Goal: Information Seeking & Learning: Learn about a topic

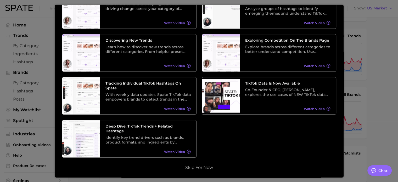
scroll to position [131, 0]
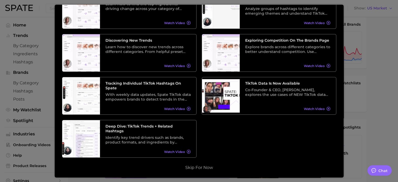
click at [194, 167] on button "Skip for now" at bounding box center [199, 167] width 31 height 5
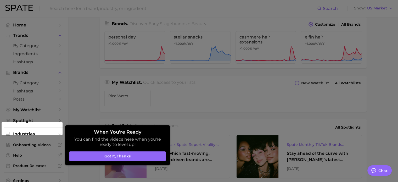
click at [120, 108] on div at bounding box center [199, 80] width 398 height 423
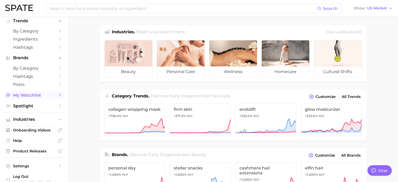
scroll to position [23, 0]
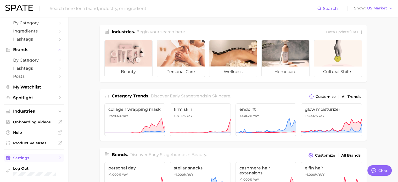
click at [31, 156] on span "Settings" at bounding box center [34, 157] width 42 height 5
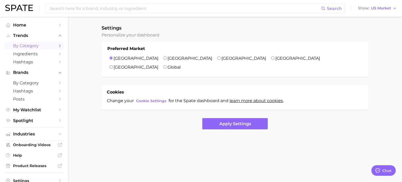
click at [36, 45] on span "by Category" at bounding box center [34, 45] width 42 height 5
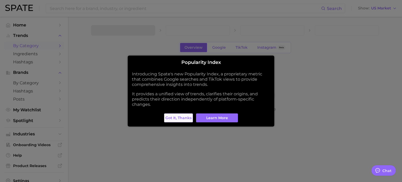
click at [188, 119] on span "Got it, thanks" at bounding box center [178, 118] width 26 height 4
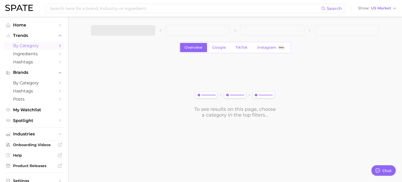
click at [58, 44] on icon "Sidebar" at bounding box center [60, 45] width 5 height 5
click at [239, 46] on span "TikTok" at bounding box center [241, 47] width 12 height 4
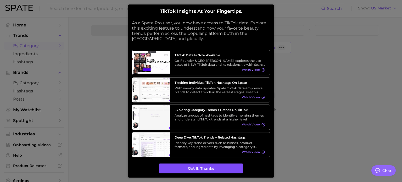
click at [197, 166] on button "Got it, thanks" at bounding box center [201, 168] width 84 height 10
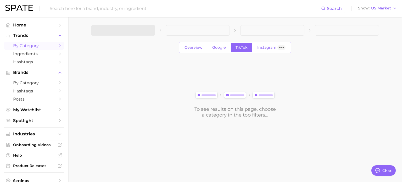
click at [180, 85] on div "To see results on this page, choose a category in the top filters..." at bounding box center [235, 88] width 288 height 58
click at [58, 55] on icon "Sidebar" at bounding box center [60, 53] width 5 height 5
click at [58, 44] on icon "Sidebar" at bounding box center [60, 45] width 5 height 5
click at [40, 27] on span "Home" at bounding box center [34, 24] width 42 height 5
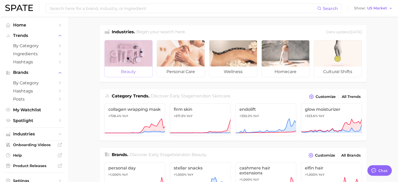
click at [148, 60] on div at bounding box center [129, 53] width 48 height 26
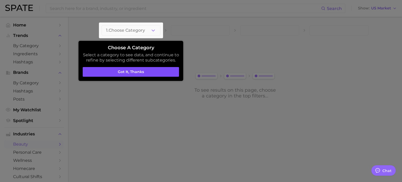
click at [169, 69] on button "Got it, thanks" at bounding box center [131, 72] width 96 height 10
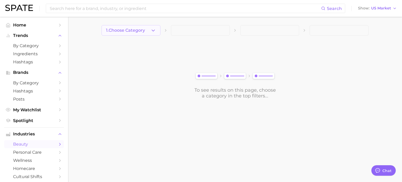
drag, startPoint x: 161, startPoint y: 25, endPoint x: 158, endPoint y: 27, distance: 3.6
click at [160, 26] on main "1. Choose Category To see results on this page, choose a category in the top fi…" at bounding box center [235, 71] width 334 height 108
click at [156, 28] on button "1. Choose Category" at bounding box center [130, 30] width 59 height 10
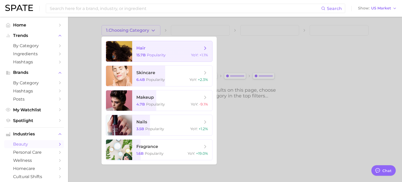
click at [154, 52] on span "hair 15.7b Popularity YoY : +1.1%" at bounding box center [172, 51] width 80 height 20
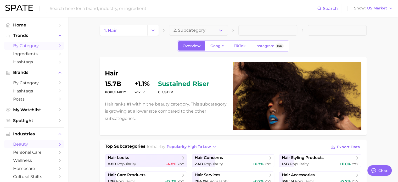
click at [58, 46] on icon "Sidebar" at bounding box center [60, 45] width 5 height 5
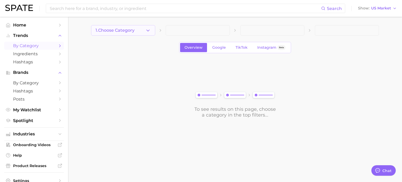
click at [141, 30] on button "1. Choose Category" at bounding box center [123, 30] width 64 height 10
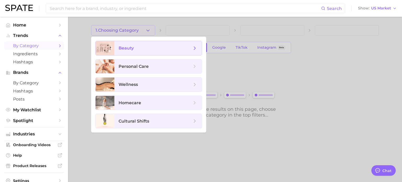
click at [140, 49] on span "beauty" at bounding box center [154, 48] width 73 height 6
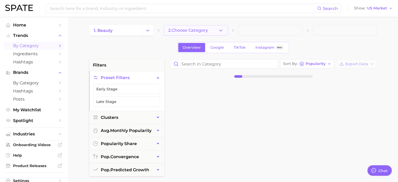
click at [199, 30] on span "2. Choose Category" at bounding box center [188, 30] width 40 height 5
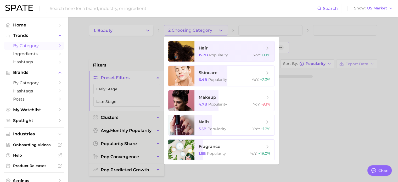
click at [199, 30] on div at bounding box center [199, 91] width 398 height 182
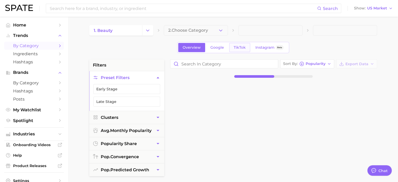
click at [230, 47] on link "TikTok" at bounding box center [239, 47] width 21 height 9
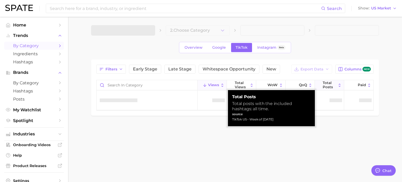
click at [336, 85] on button "Total Posts" at bounding box center [328, 85] width 29 height 10
click at [332, 85] on span "Total Posts" at bounding box center [329, 85] width 14 height 8
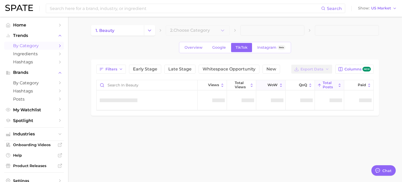
click at [273, 84] on span "WoW" at bounding box center [272, 85] width 10 height 4
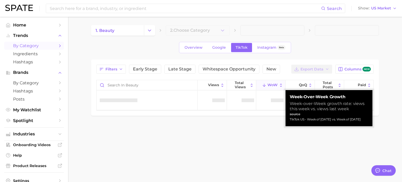
click at [273, 84] on span "WoW" at bounding box center [272, 85] width 10 height 4
click at [299, 83] on span "QoQ" at bounding box center [303, 85] width 8 height 4
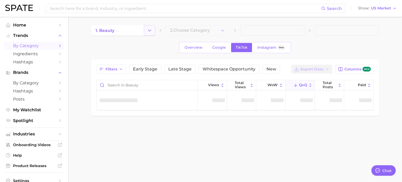
click at [150, 31] on icon "Change Category" at bounding box center [149, 30] width 5 height 5
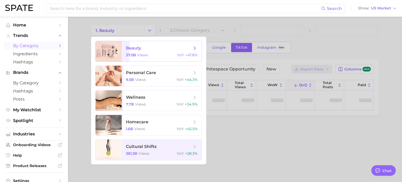
click at [162, 53] on div "37.0b views YoY : +47.8%" at bounding box center [162, 55] width 72 height 5
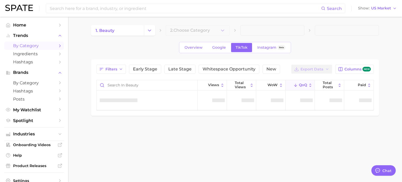
click at [153, 50] on div "Overview Google TikTok Instagram Beta" at bounding box center [235, 47] width 288 height 11
click at [201, 47] on span "Overview" at bounding box center [193, 47] width 18 height 4
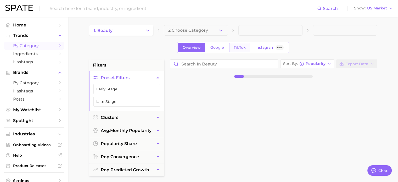
click at [243, 48] on span "TikTok" at bounding box center [239, 47] width 12 height 4
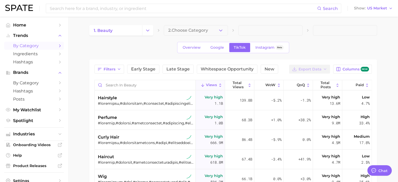
type textarea "x"
click at [116, 68] on button "Filters" at bounding box center [109, 69] width 30 height 9
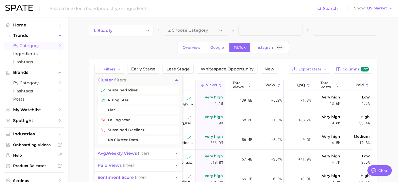
click at [132, 100] on button "rising star" at bounding box center [139, 100] width 82 height 8
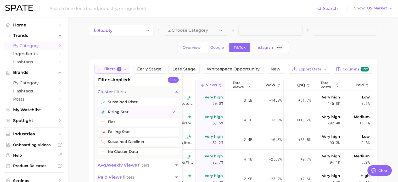
click at [124, 68] on icon "button" at bounding box center [125, 69] width 4 height 4
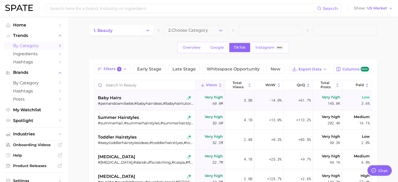
click at [128, 95] on div "baby hairs" at bounding box center [146, 98] width 96 height 6
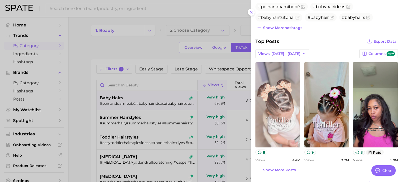
scroll to position [209, 0]
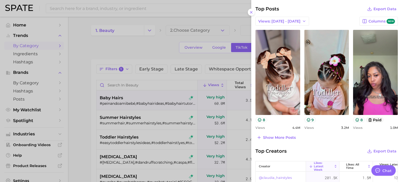
click at [128, 116] on div at bounding box center [201, 91] width 402 height 182
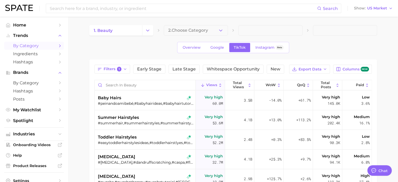
click at [160, 121] on div "#summerhair,#summerhairstyles,#summerhairstyle,#summerhairstyleideas,#easysumme…" at bounding box center [146, 123] width 96 height 5
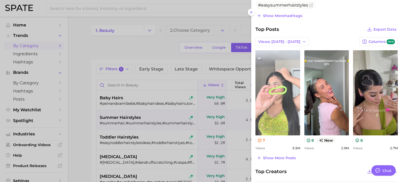
click at [289, 122] on link "view post on TikTok" at bounding box center [277, 92] width 45 height 85
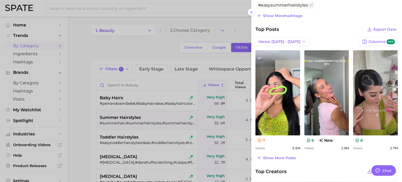
click at [216, 47] on div at bounding box center [201, 91] width 402 height 182
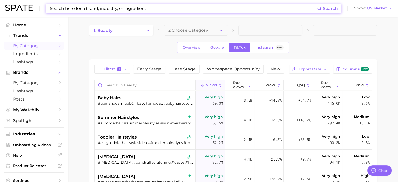
click at [84, 9] on input at bounding box center [183, 8] width 268 height 9
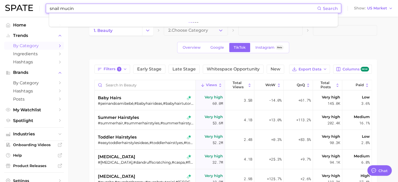
type input "snail mucin"
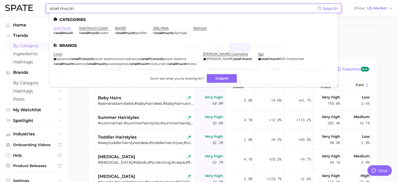
click at [56, 28] on link "snail mucin" at bounding box center [62, 28] width 18 height 4
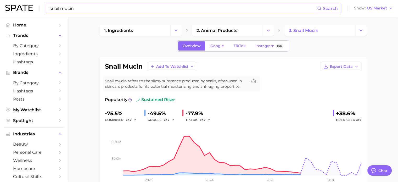
click at [179, 5] on input "snail mucin" at bounding box center [183, 8] width 268 height 9
type input "s"
type input "peptide"
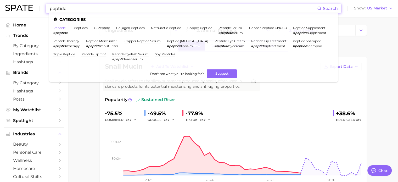
click at [61, 27] on link "peptide" at bounding box center [59, 28] width 12 height 4
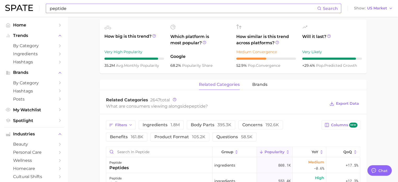
scroll to position [183, 0]
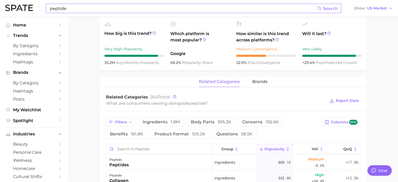
click at [251, 77] on div "related categories brands" at bounding box center [233, 82] width 267 height 10
click at [253, 79] on span "brands" at bounding box center [259, 81] width 15 height 5
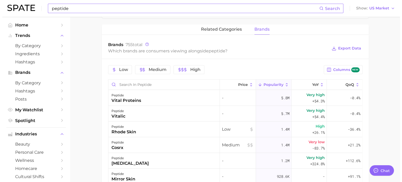
scroll to position [261, 0]
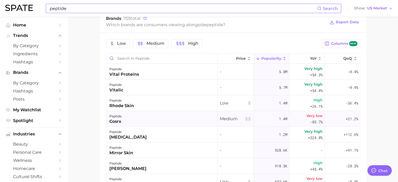
click at [307, 112] on span "Very low" at bounding box center [314, 115] width 16 height 6
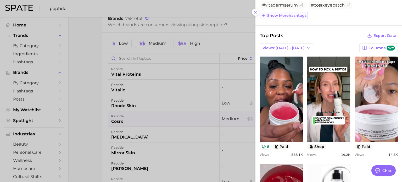
scroll to position [183, 0]
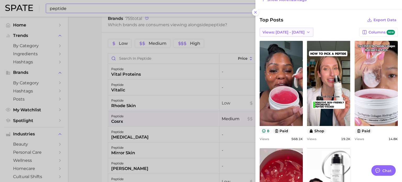
click at [279, 32] on span "Views: [DATE] - [DATE]" at bounding box center [283, 32] width 42 height 4
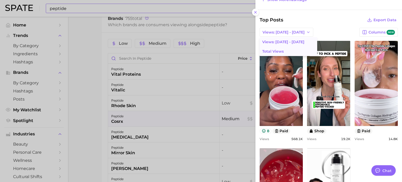
click at [272, 53] on button "Total Views" at bounding box center [288, 51] width 58 height 9
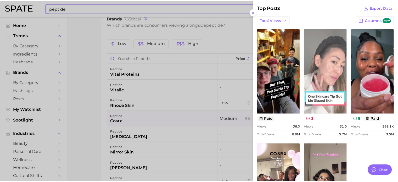
scroll to position [177, 0]
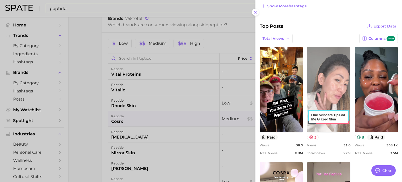
click at [322, 88] on link "view post on TikTok" at bounding box center [328, 89] width 43 height 85
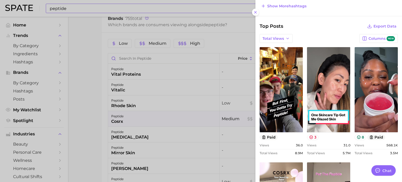
click at [217, 64] on div at bounding box center [201, 91] width 402 height 182
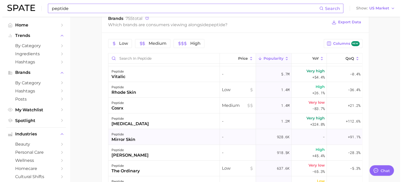
scroll to position [26, 0]
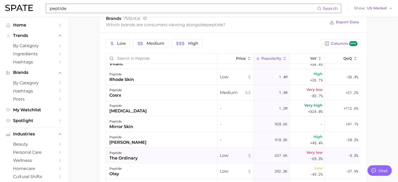
click at [207, 151] on div "peptide the ordinary" at bounding box center [161, 155] width 111 height 16
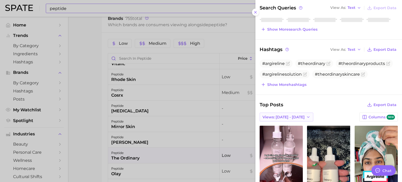
scroll to position [0, 0]
click at [295, 118] on button "Views: [DATE] - [DATE]" at bounding box center [286, 116] width 54 height 9
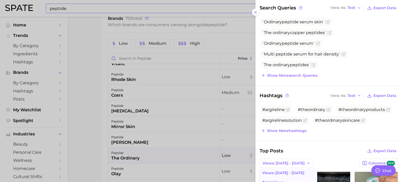
scroll to position [56, 0]
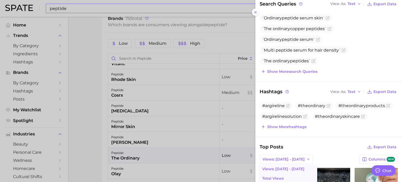
click at [277, 179] on button "Total Views" at bounding box center [288, 177] width 58 height 9
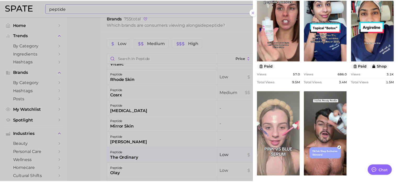
scroll to position [239, 0]
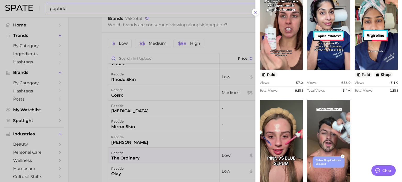
click at [189, 104] on div at bounding box center [201, 91] width 402 height 182
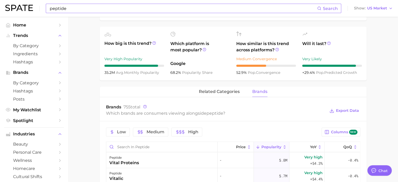
scroll to position [131, 0]
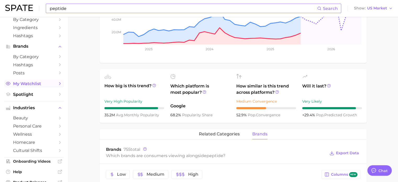
click at [59, 84] on polyline "Sidebar" at bounding box center [59, 83] width 1 height 2
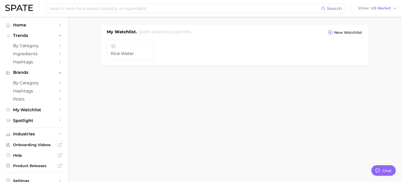
click at [299, 156] on body "Search Show US Market Home Trends by Category Ingredients Hashtags Brands by Ca…" at bounding box center [201, 91] width 402 height 182
click at [175, 94] on body "Search Show US Market Home Trends by Category Ingredients Hashtags Brands by Ca…" at bounding box center [201, 91] width 402 height 182
click at [132, 59] on link "rice water" at bounding box center [130, 50] width 47 height 20
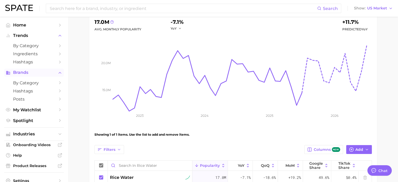
scroll to position [54, 0]
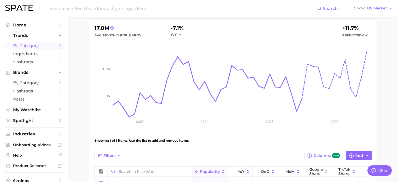
click at [53, 47] on link "by Category" at bounding box center [34, 46] width 60 height 8
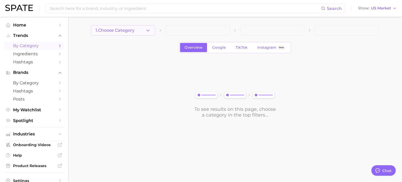
click at [120, 28] on span "1. Choose Category" at bounding box center [114, 30] width 39 height 5
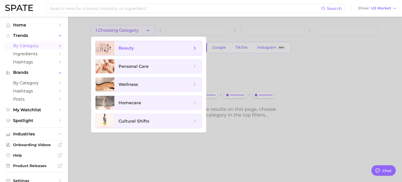
click at [125, 50] on span "beauty" at bounding box center [125, 47] width 15 height 5
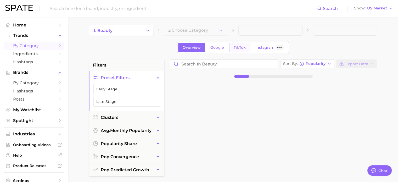
click at [237, 48] on span "TikTok" at bounding box center [239, 47] width 12 height 4
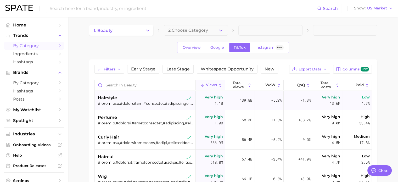
click at [169, 103] on div at bounding box center [146, 103] width 96 height 5
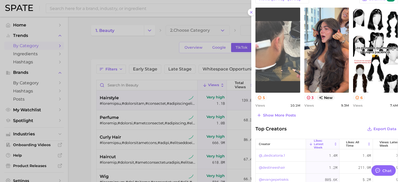
scroll to position [209, 0]
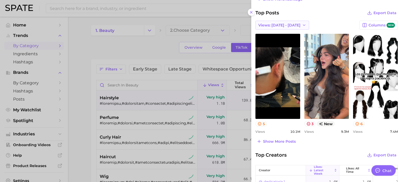
click at [280, 23] on span "Views: [DATE] - [DATE]" at bounding box center [279, 25] width 42 height 4
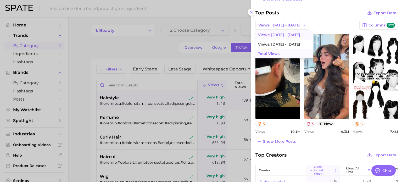
click at [281, 52] on button "Total Views" at bounding box center [284, 53] width 58 height 9
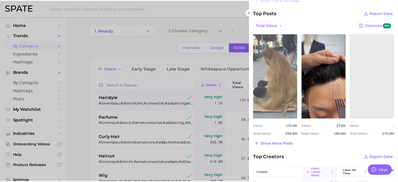
scroll to position [0, 0]
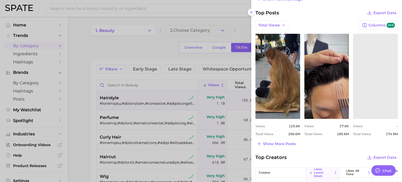
click at [168, 64] on div at bounding box center [201, 91] width 402 height 182
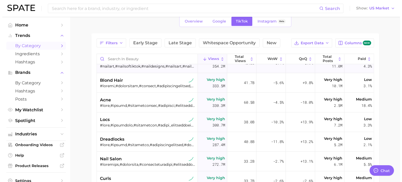
scroll to position [157, 0]
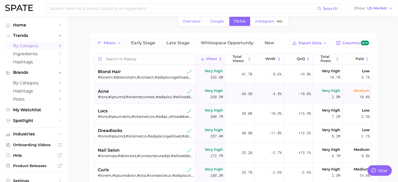
click at [166, 96] on div at bounding box center [146, 96] width 96 height 5
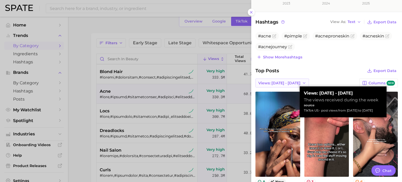
click at [268, 78] on button "Views: [DATE] - [DATE]" at bounding box center [282, 82] width 54 height 9
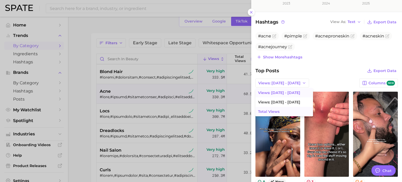
click at [267, 109] on span "Total Views" at bounding box center [268, 111] width 21 height 4
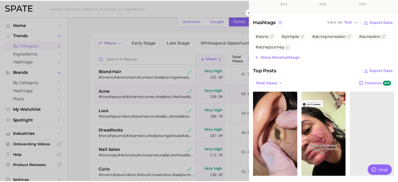
scroll to position [183, 0]
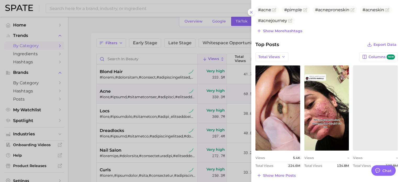
click at [194, 78] on div at bounding box center [201, 91] width 402 height 182
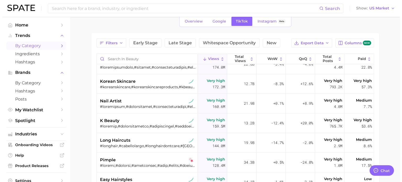
scroll to position [444, 0]
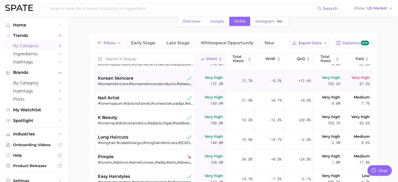
click at [171, 84] on div "#koreanskincare,#koreanskincareproducts,#kbeautyskincare,#kskincare,#koreanskin…" at bounding box center [146, 83] width 96 height 5
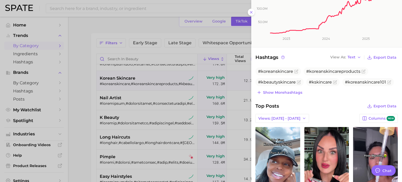
scroll to position [157, 0]
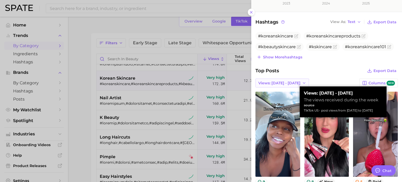
click at [290, 82] on span "Views: [DATE] - [DATE]" at bounding box center [279, 83] width 42 height 4
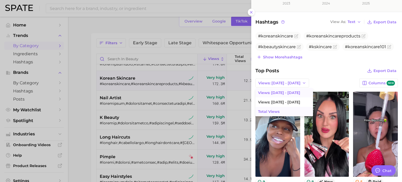
click at [270, 110] on span "Total Views" at bounding box center [268, 111] width 21 height 4
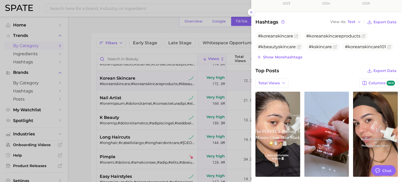
scroll to position [183, 0]
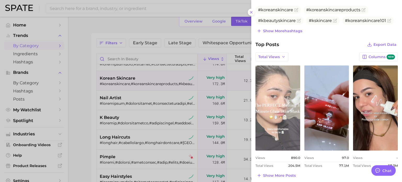
click at [283, 100] on link "view post on TikTok" at bounding box center [277, 107] width 45 height 85
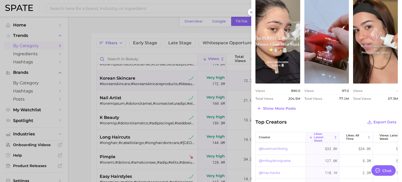
scroll to position [261, 0]
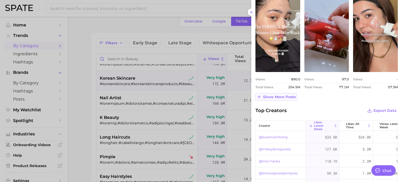
click at [276, 95] on span "Show more posts" at bounding box center [279, 97] width 33 height 4
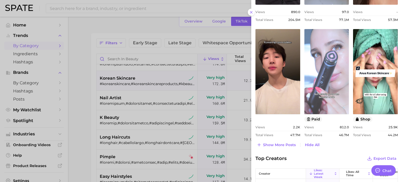
scroll to position [340, 0]
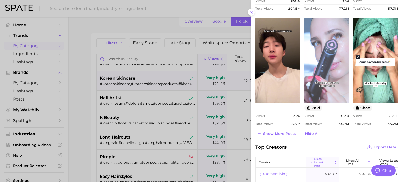
click at [321, 70] on link "view post on TikTok" at bounding box center [326, 60] width 45 height 85
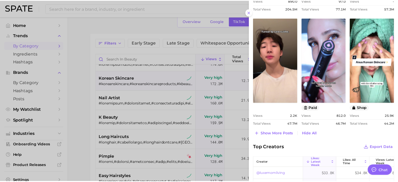
scroll to position [420, 0]
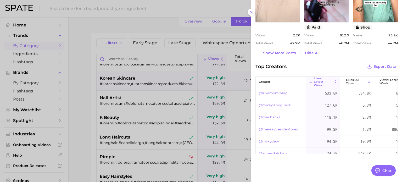
click at [201, 88] on div at bounding box center [201, 91] width 402 height 182
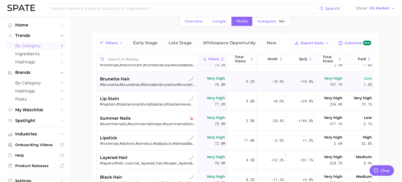
scroll to position [993, 0]
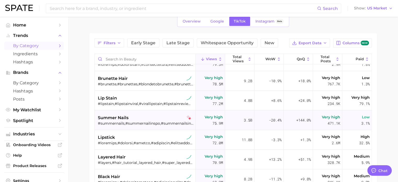
click at [152, 118] on div "summer nails" at bounding box center [146, 117] width 96 height 6
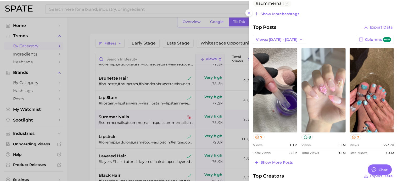
scroll to position [209, 0]
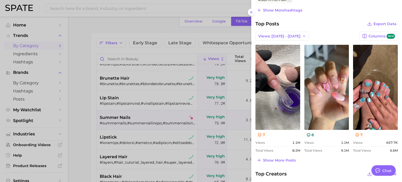
click at [145, 116] on div at bounding box center [201, 91] width 402 height 182
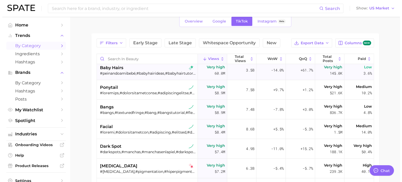
scroll to position [1333, 0]
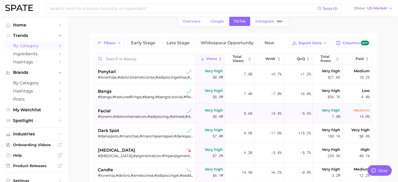
click at [150, 113] on div "facial" at bounding box center [146, 111] width 96 height 6
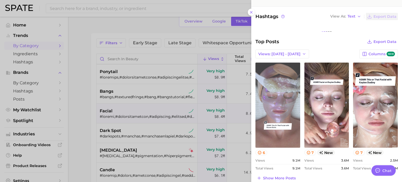
scroll to position [0, 0]
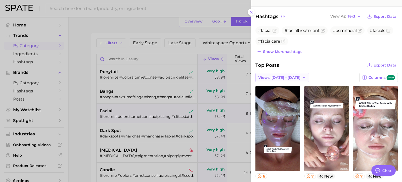
click at [282, 76] on span "Views: [DATE] - [DATE]" at bounding box center [279, 77] width 42 height 4
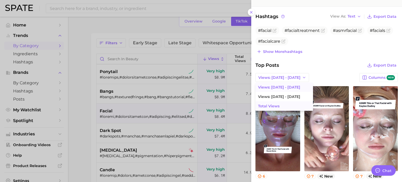
click at [272, 105] on span "Total Views" at bounding box center [268, 106] width 21 height 4
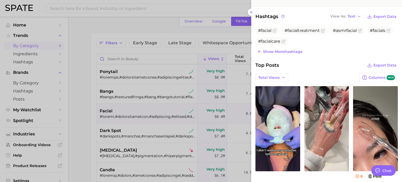
click at [170, 99] on div at bounding box center [201, 91] width 402 height 182
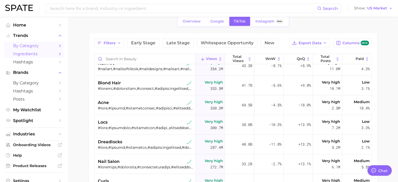
scroll to position [78, 0]
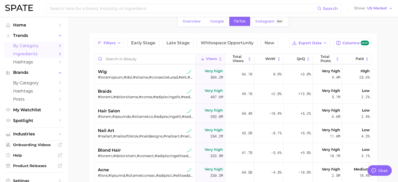
click at [48, 52] on span "Ingredients" at bounding box center [34, 53] width 42 height 5
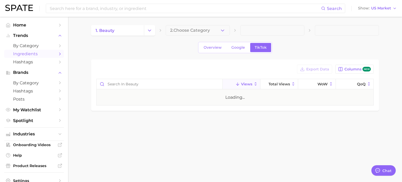
click at [181, 51] on div "Overview Google TikTok" at bounding box center [235, 47] width 288 height 11
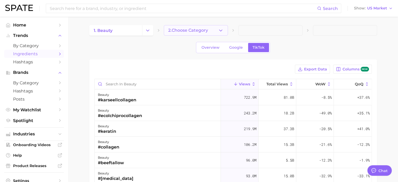
click at [222, 31] on icon "button" at bounding box center [220, 30] width 5 height 5
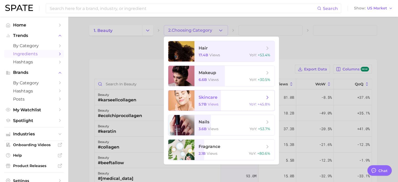
click at [252, 100] on span "skincare 5.7b views YoY : +45.8%" at bounding box center [234, 100] width 80 height 20
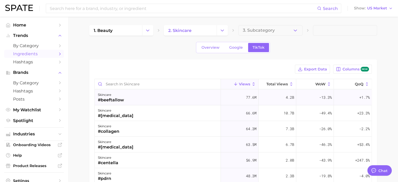
click at [119, 100] on div "#beeftallow" at bounding box center [111, 100] width 26 height 6
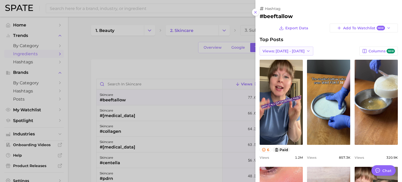
click at [306, 49] on icon "button" at bounding box center [308, 51] width 4 height 4
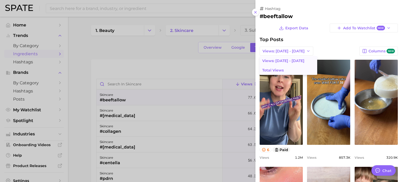
click at [286, 72] on button "Total Views" at bounding box center [288, 69] width 58 height 9
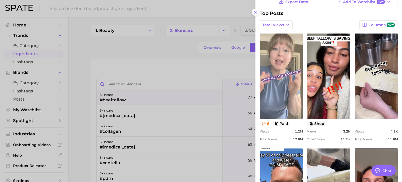
click at [277, 74] on link "view post on TikTok" at bounding box center [280, 75] width 43 height 85
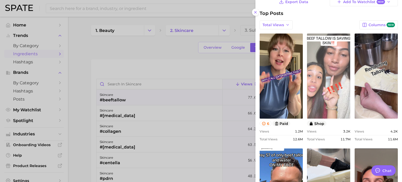
click at [336, 72] on link "view post on TikTok" at bounding box center [328, 75] width 43 height 85
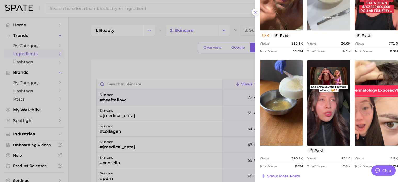
scroll to position [232, 0]
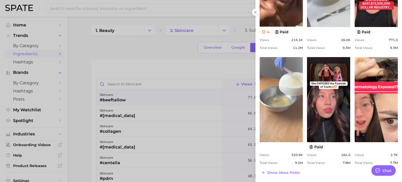
click at [281, 105] on link "view post on TikTok" at bounding box center [280, 99] width 43 height 85
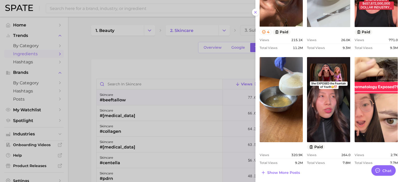
click at [197, 56] on div at bounding box center [201, 91] width 402 height 182
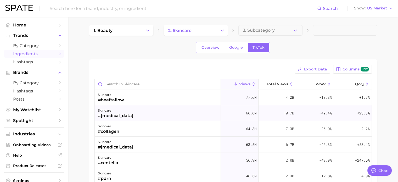
click at [130, 114] on div "skincare #[MEDICAL_DATA]" at bounding box center [158, 113] width 126 height 16
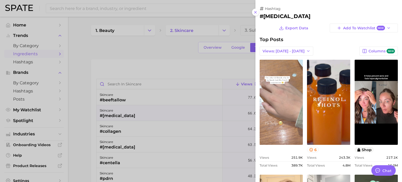
scroll to position [0, 0]
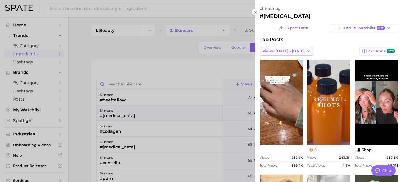
click at [284, 49] on span "Views: [DATE] - [DATE]" at bounding box center [283, 51] width 42 height 4
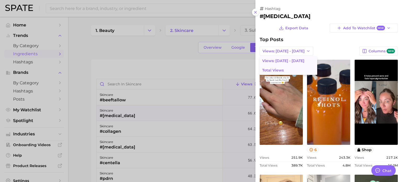
click at [280, 70] on span "Total Views" at bounding box center [272, 70] width 21 height 4
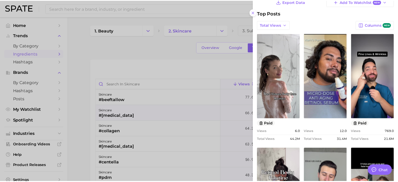
scroll to position [52, 0]
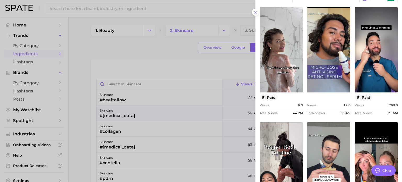
click at [166, 106] on div at bounding box center [201, 91] width 402 height 182
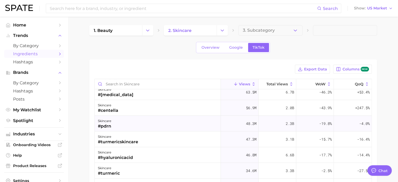
click at [139, 128] on div "skincare #pdrn" at bounding box center [158, 124] width 126 height 16
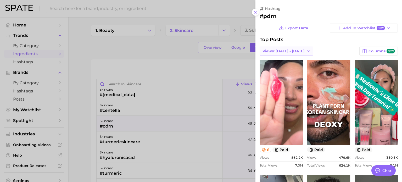
scroll to position [0, 0]
click at [289, 50] on span "Views: [DATE] - [DATE]" at bounding box center [283, 51] width 42 height 4
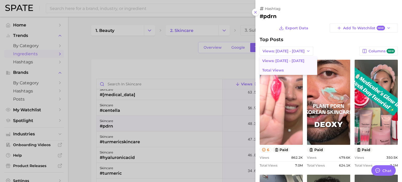
click at [285, 68] on button "Total Views" at bounding box center [288, 69] width 58 height 9
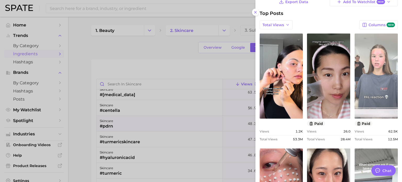
click at [382, 88] on link "view post on TikTok" at bounding box center [375, 75] width 43 height 85
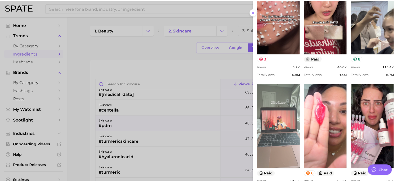
scroll to position [232, 0]
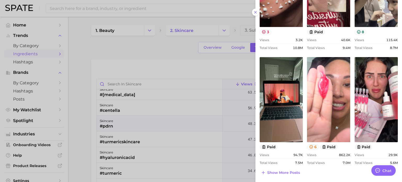
click at [138, 100] on div at bounding box center [201, 91] width 402 height 182
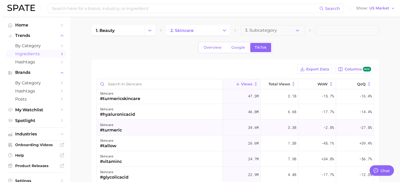
scroll to position [105, 0]
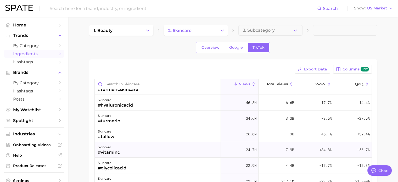
click at [168, 144] on div "skincare #vitaminc" at bounding box center [158, 150] width 126 height 16
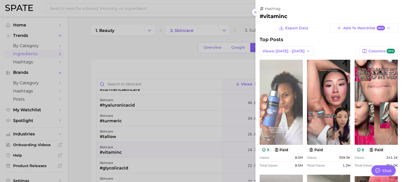
scroll to position [0, 0]
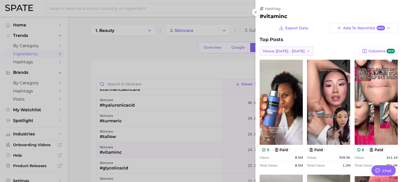
click at [291, 49] on span "Views: [DATE] - [DATE]" at bounding box center [283, 51] width 42 height 4
click at [280, 72] on button "Total Views" at bounding box center [288, 69] width 58 height 9
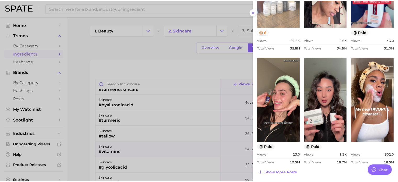
scroll to position [232, 0]
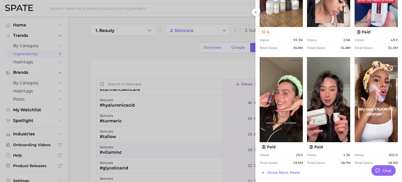
click at [200, 101] on div at bounding box center [201, 91] width 402 height 182
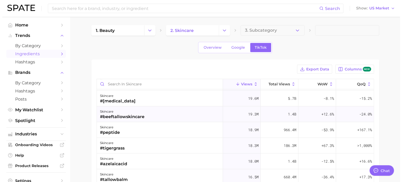
scroll to position [261, 0]
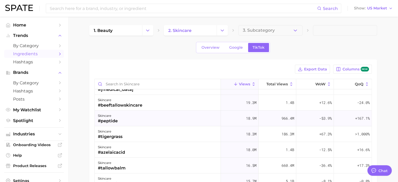
click at [159, 116] on div "skincare #peptide" at bounding box center [158, 118] width 126 height 16
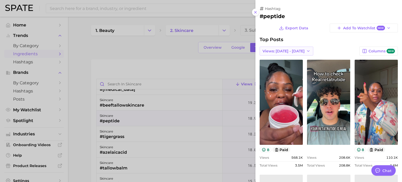
scroll to position [0, 0]
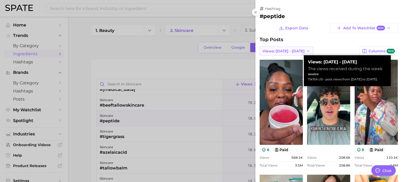
click at [282, 51] on span "Views: [DATE] - [DATE]" at bounding box center [283, 51] width 42 height 4
click at [283, 70] on span "Total Views" at bounding box center [272, 70] width 21 height 4
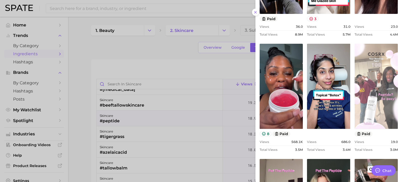
click at [371, 80] on link "view post on TikTok" at bounding box center [375, 86] width 43 height 85
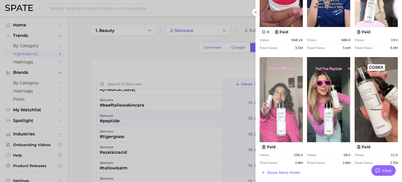
click at [280, 101] on link "view post on TikTok" at bounding box center [280, 99] width 43 height 85
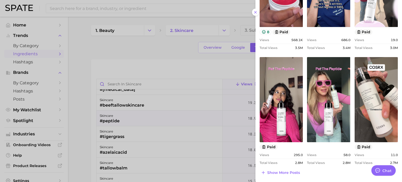
click at [199, 75] on div at bounding box center [201, 91] width 402 height 182
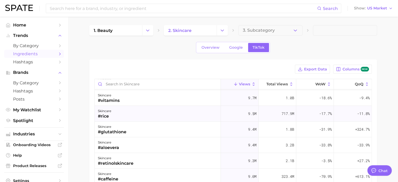
scroll to position [549, 0]
click at [58, 61] on icon "Sidebar" at bounding box center [60, 62] width 5 height 5
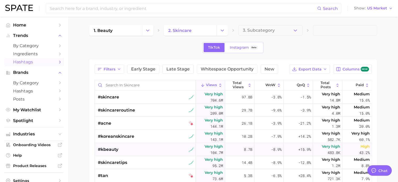
click at [128, 147] on div "#kbeauty" at bounding box center [146, 149] width 96 height 13
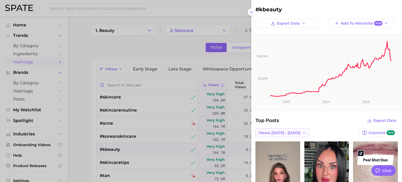
scroll to position [26, 0]
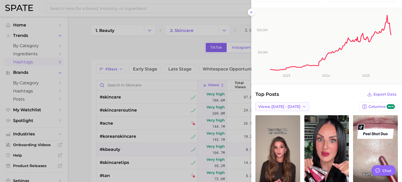
click at [302, 106] on icon "button" at bounding box center [304, 106] width 4 height 4
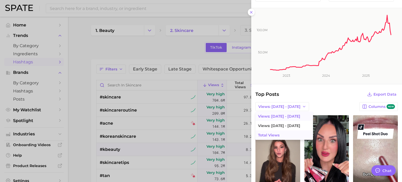
click at [290, 132] on button "Total Views" at bounding box center [284, 134] width 58 height 9
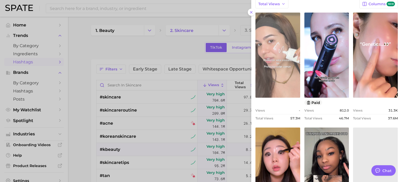
scroll to position [131, 0]
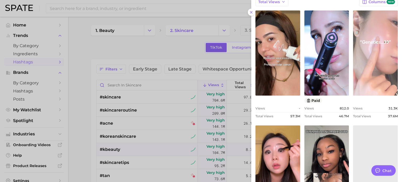
click at [353, 78] on link "view post on TikTok" at bounding box center [375, 52] width 45 height 85
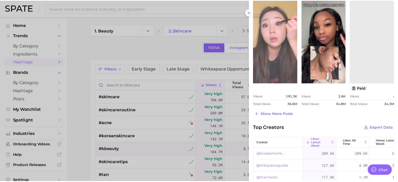
scroll to position [261, 0]
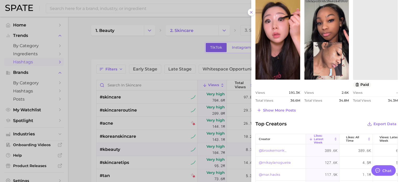
click at [179, 79] on div at bounding box center [201, 91] width 402 height 182
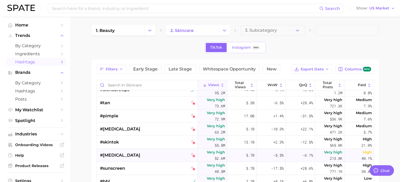
scroll to position [105, 0]
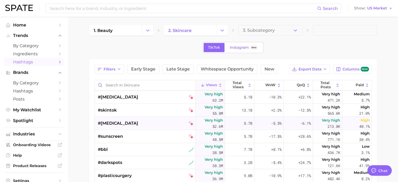
click at [138, 123] on span "#[MEDICAL_DATA]" at bounding box center [118, 123] width 40 height 6
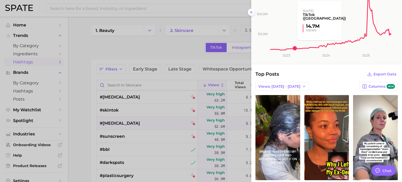
scroll to position [52, 0]
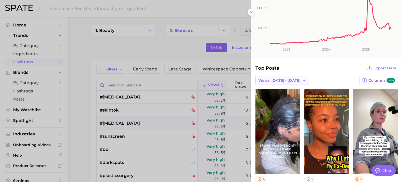
click at [289, 79] on span "Views: [DATE] - [DATE]" at bounding box center [279, 80] width 42 height 4
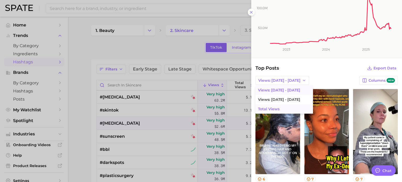
click at [279, 107] on button "Total Views" at bounding box center [284, 108] width 58 height 9
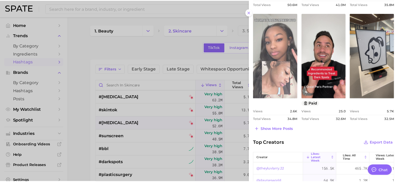
scroll to position [261, 0]
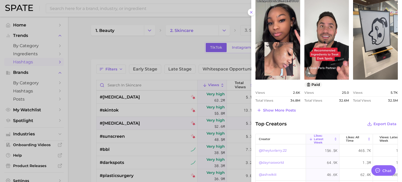
click at [217, 83] on div at bounding box center [201, 91] width 402 height 182
